Goal: Task Accomplishment & Management: Complete application form

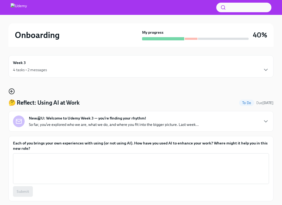
click at [11, 94] on icon "button" at bounding box center [11, 91] width 6 height 6
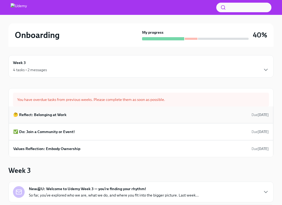
click at [49, 114] on h6 "🤔 Reflect: Belonging at Work" at bounding box center [39, 115] width 53 height 6
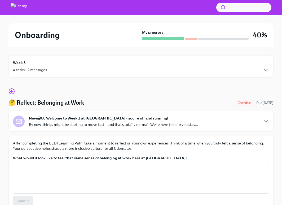
click at [27, 62] on div "Week 3 4 tasks • 2 messages" at bounding box center [141, 66] width 256 height 13
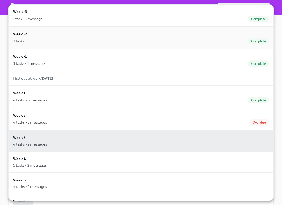
click at [33, 40] on div "3 tasks Complete" at bounding box center [141, 41] width 256 height 6
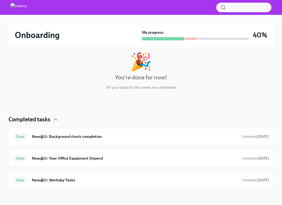
scroll to position [63, 0]
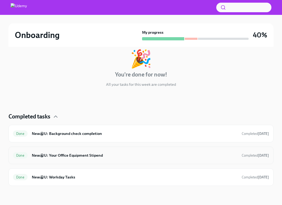
click at [75, 156] on h6 "New@U: Your Office Equipment Stipend" at bounding box center [135, 155] width 206 height 6
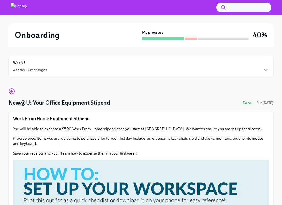
click at [21, 60] on h6 "Week 3" at bounding box center [19, 63] width 13 height 6
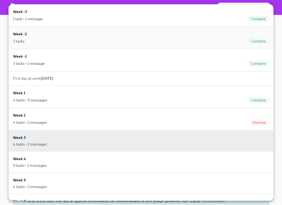
click at [34, 39] on div "3 tasks Complete" at bounding box center [141, 41] width 256 height 6
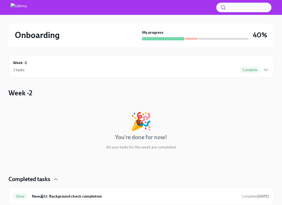
click at [21, 64] on h6 "Week -2" at bounding box center [20, 63] width 14 height 6
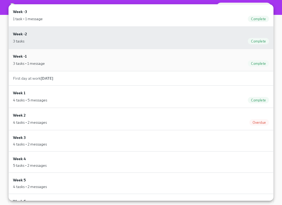
click at [32, 58] on div "Week -1 3 tasks • 1 message Complete" at bounding box center [141, 59] width 256 height 13
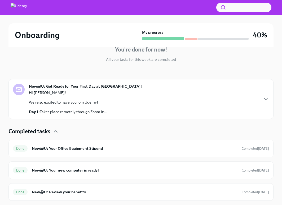
scroll to position [102, 0]
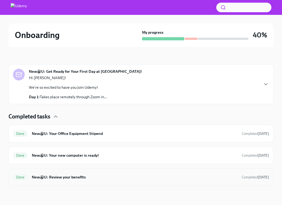
click at [78, 180] on div "Done New@U: Review your benefits Completed [DATE]" at bounding box center [141, 177] width 256 height 8
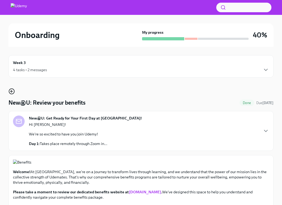
click at [11, 94] on icon "button" at bounding box center [11, 91] width 6 height 6
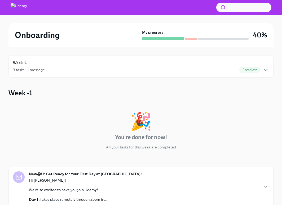
click at [41, 63] on div "Week -1 3 tasks • 1 message Complete" at bounding box center [141, 66] width 256 height 13
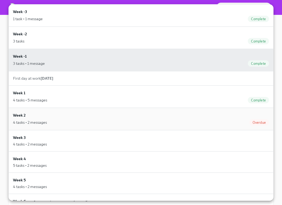
click at [22, 115] on h6 "Week 2" at bounding box center [19, 115] width 13 height 6
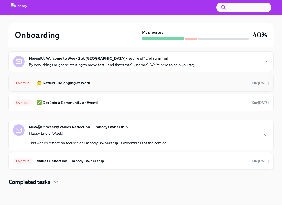
scroll to position [53, 0]
click at [73, 60] on strong "New@U: Welcome to Week 2 at [GEOGRAPHIC_DATA] - you're off and running!" at bounding box center [98, 57] width 139 height 5
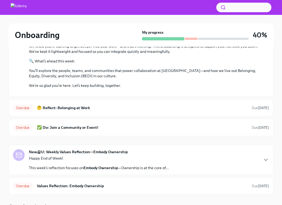
scroll to position [0, 0]
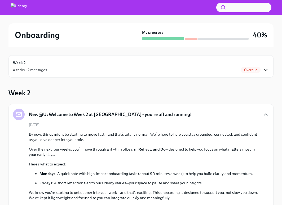
click at [267, 68] on icon "button" at bounding box center [266, 70] width 6 height 6
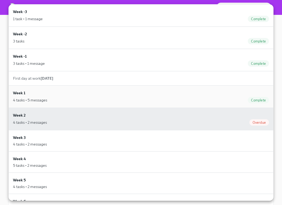
click at [39, 91] on div "Week 1 4 tasks • 5 messages Complete" at bounding box center [141, 96] width 256 height 13
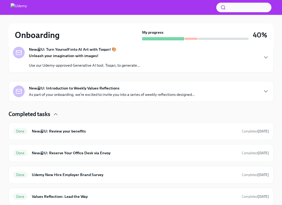
scroll to position [250, 0]
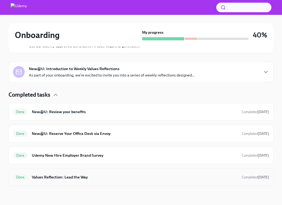
click at [59, 178] on h6 "Values Reflection: Lead the Way" at bounding box center [135, 177] width 206 height 6
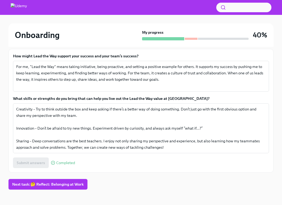
scroll to position [86, 0]
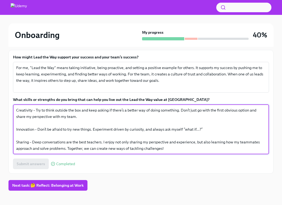
drag, startPoint x: 18, startPoint y: 110, endPoint x: 114, endPoint y: 139, distance: 100.9
click at [114, 139] on textarea "Creativity – Try to think outside the box and keep asking if there’s a better w…" at bounding box center [141, 129] width 250 height 45
click at [56, 128] on textarea "Creativity – Try to think outside the box and keep asking if there’s a better w…" at bounding box center [141, 129] width 250 height 45
drag, startPoint x: 17, startPoint y: 109, endPoint x: 205, endPoint y: 134, distance: 189.4
click at [205, 134] on textarea "Creativity – Try to think outside the box and keep asking if there’s a better w…" at bounding box center [141, 129] width 250 height 45
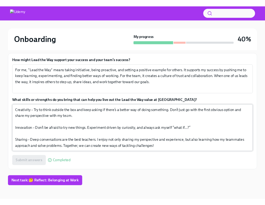
scroll to position [91, 0]
